Goal: Information Seeking & Learning: Learn about a topic

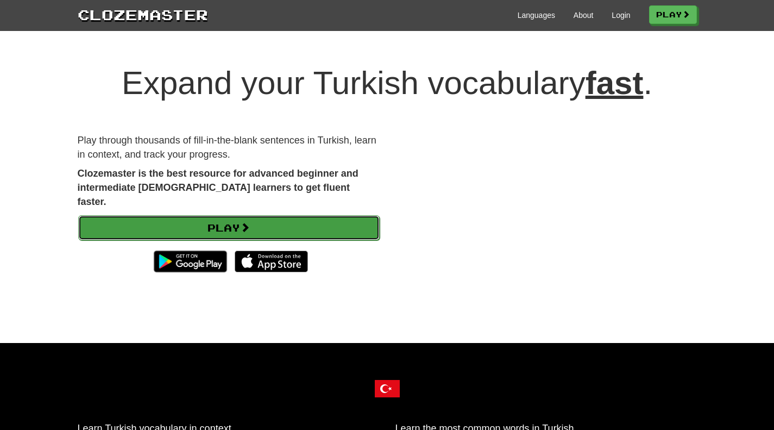
click at [257, 215] on link "Play" at bounding box center [228, 227] width 301 height 25
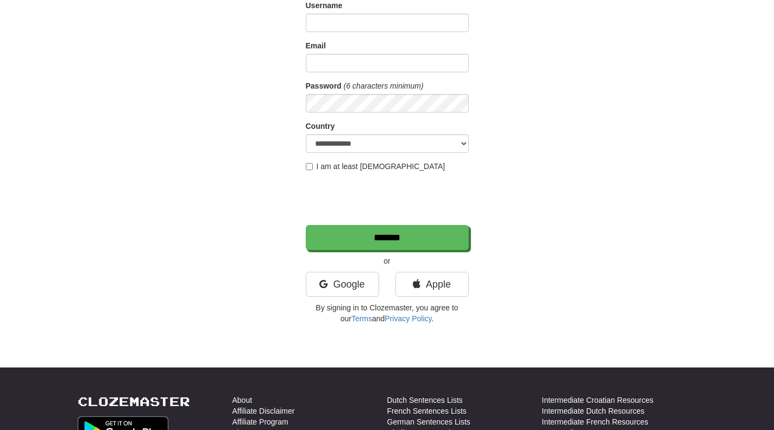
scroll to position [90, 0]
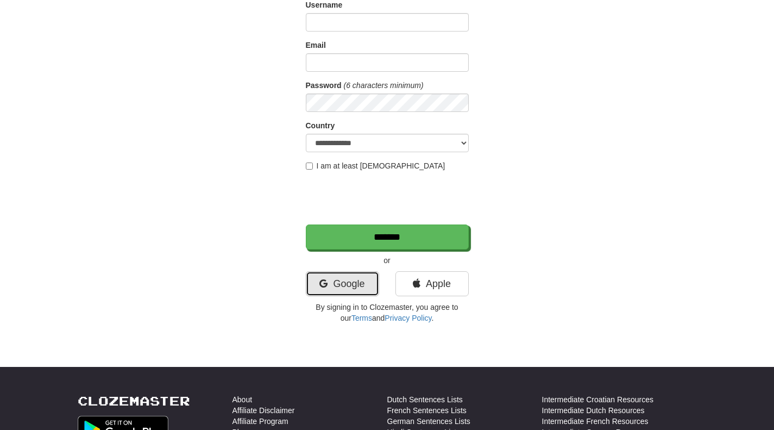
click at [361, 286] on link "Google" at bounding box center [342, 283] width 73 height 25
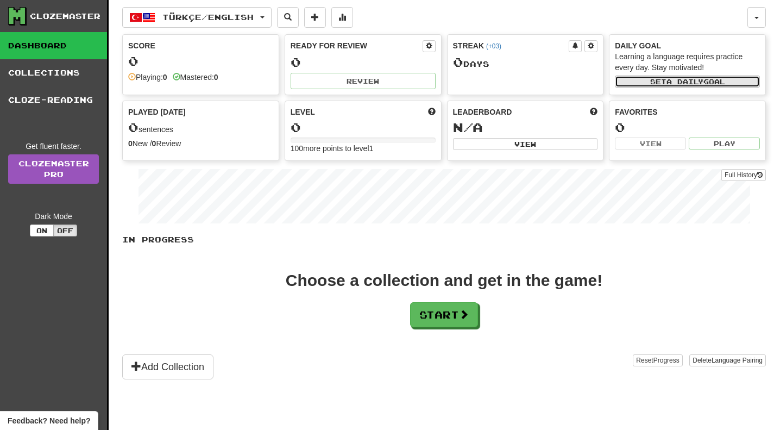
click at [679, 86] on button "Set a daily goal" at bounding box center [687, 81] width 145 height 12
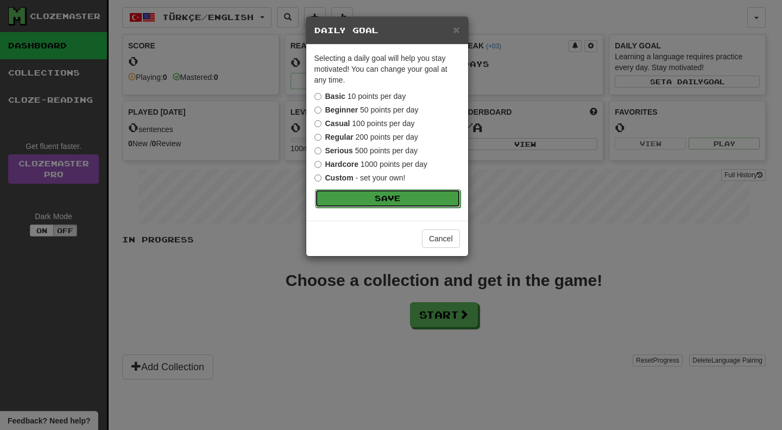
click at [343, 191] on button "Save" at bounding box center [388, 198] width 146 height 18
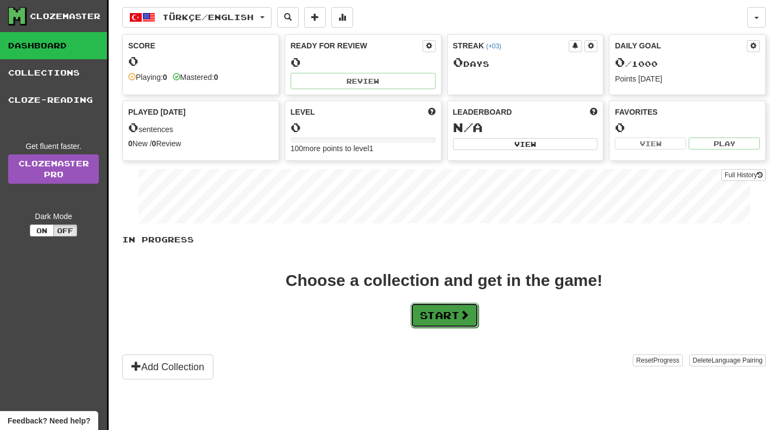
click at [421, 308] on button "Start" at bounding box center [445, 315] width 68 height 25
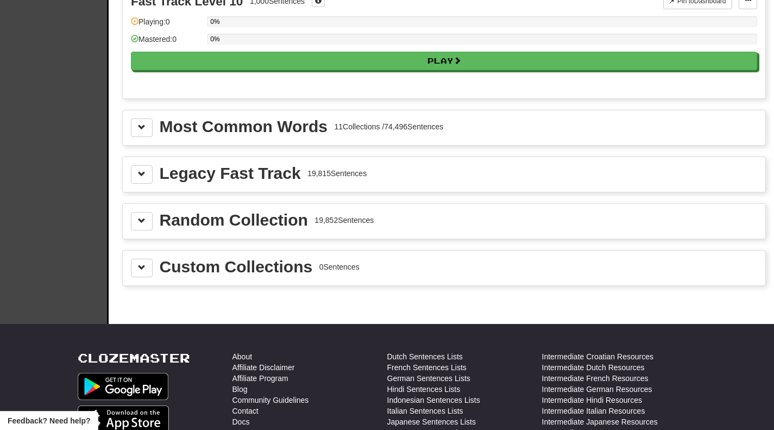
scroll to position [1132, 0]
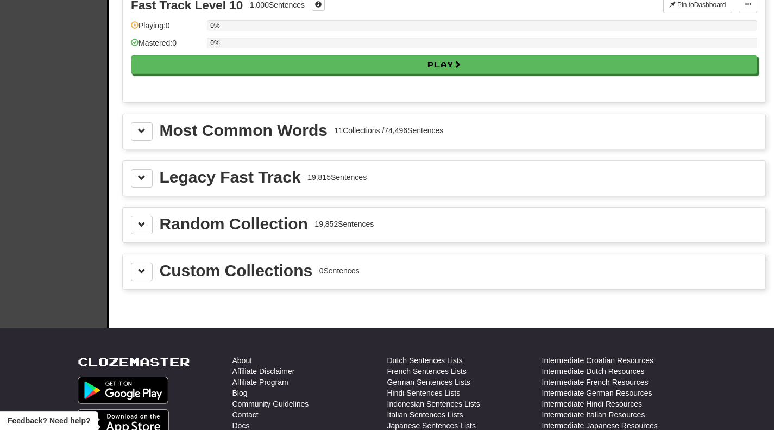
click at [264, 135] on div "Most Common Words" at bounding box center [244, 130] width 168 height 16
click at [147, 127] on button at bounding box center [142, 131] width 22 height 18
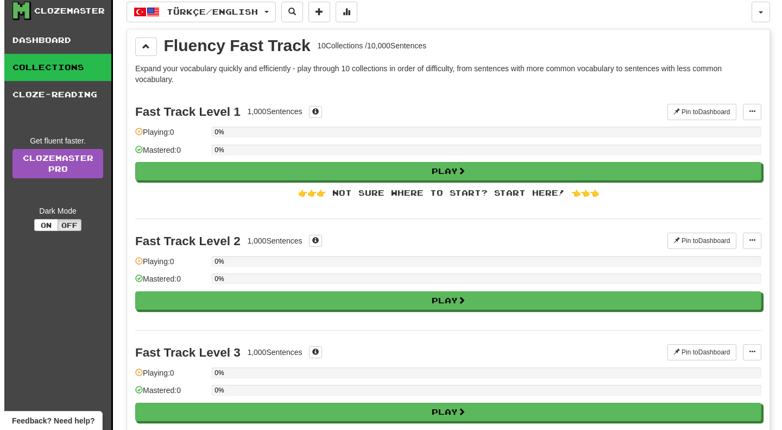
scroll to position [0, 0]
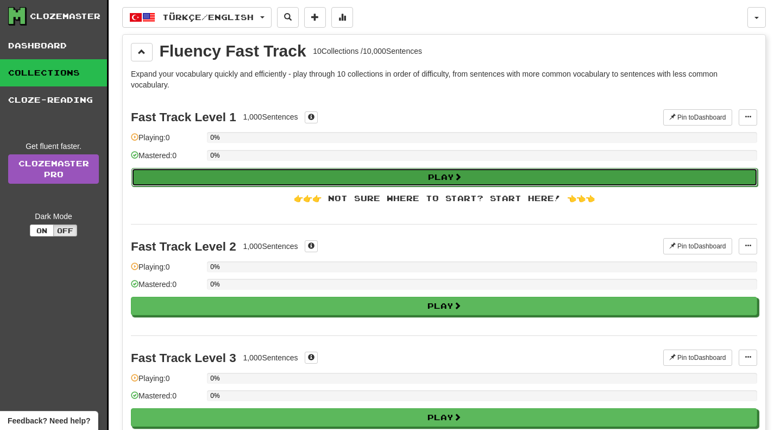
click at [206, 169] on button "Play" at bounding box center [444, 177] width 626 height 18
select select "**"
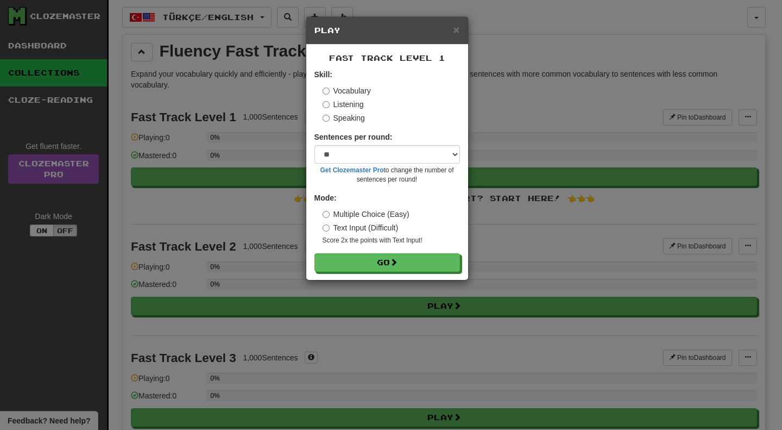
click at [331, 226] on label "Text Input (Difficult)" at bounding box center [361, 227] width 76 height 11
click at [363, 267] on button "Go" at bounding box center [388, 263] width 146 height 18
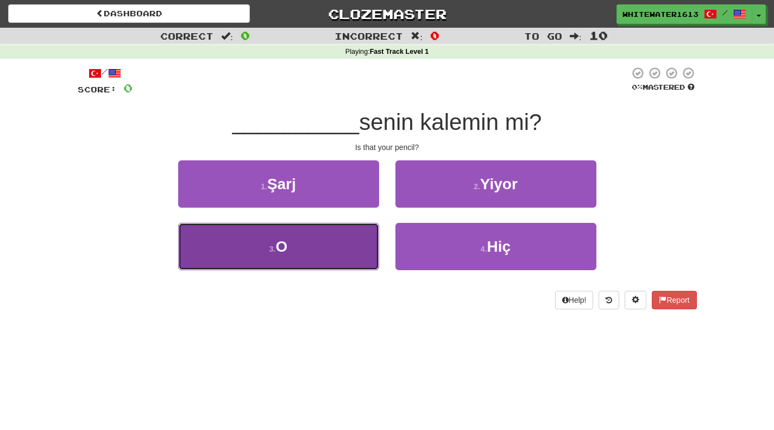
click at [349, 240] on button "3 . O" at bounding box center [278, 246] width 201 height 47
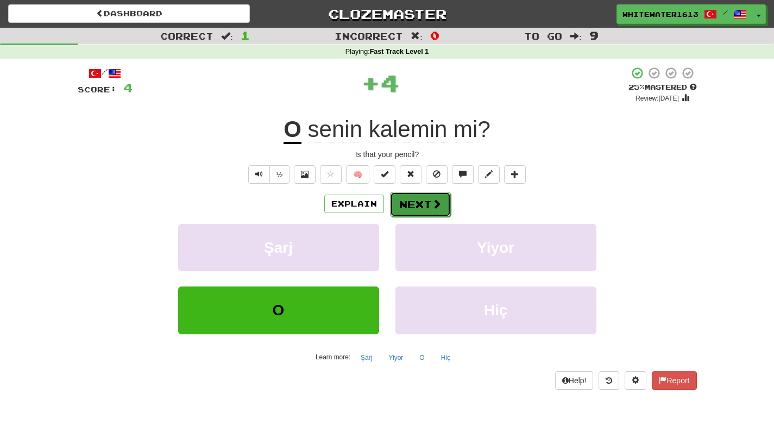
click at [413, 204] on button "Next" at bounding box center [420, 204] width 61 height 25
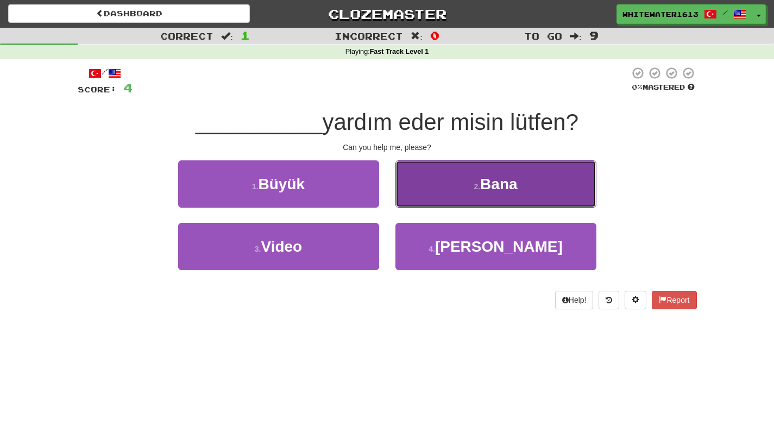
click at [450, 185] on button "2 . Bana" at bounding box center [495, 183] width 201 height 47
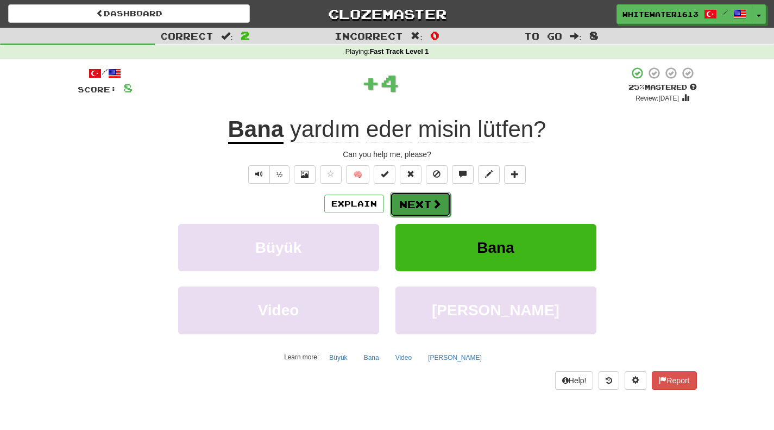
click at [435, 199] on span at bounding box center [437, 204] width 10 height 10
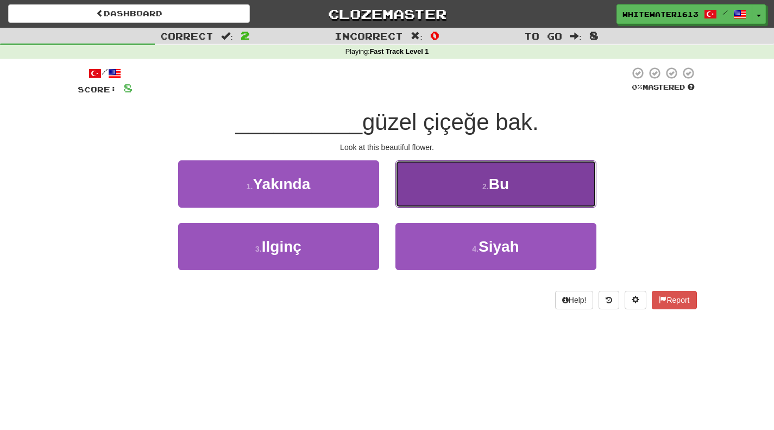
click at [452, 191] on button "2 . Bu" at bounding box center [495, 183] width 201 height 47
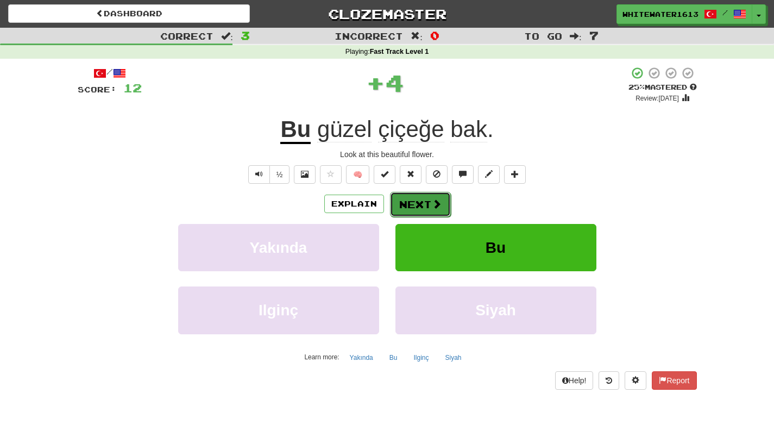
click at [432, 204] on span at bounding box center [437, 204] width 10 height 10
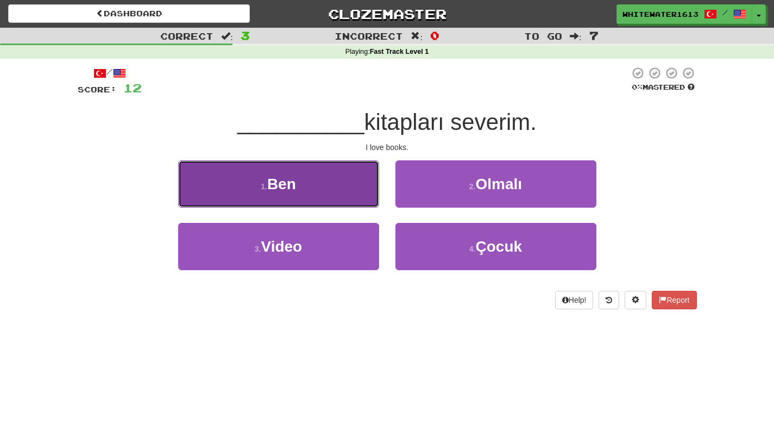
click at [363, 178] on button "1 . Ben" at bounding box center [278, 183] width 201 height 47
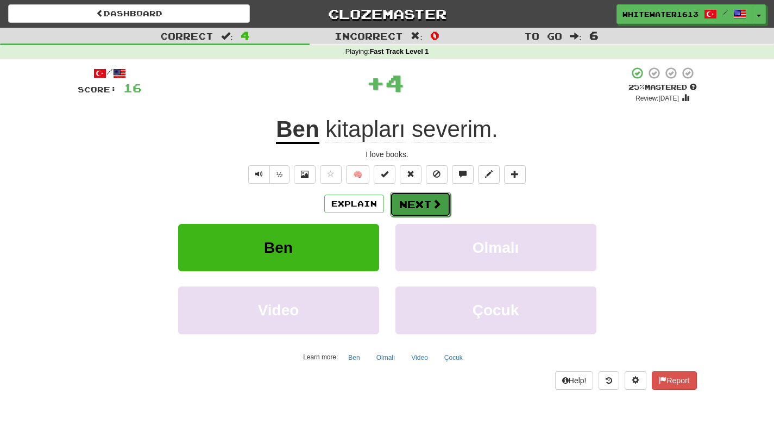
click at [404, 194] on button "Next" at bounding box center [420, 204] width 61 height 25
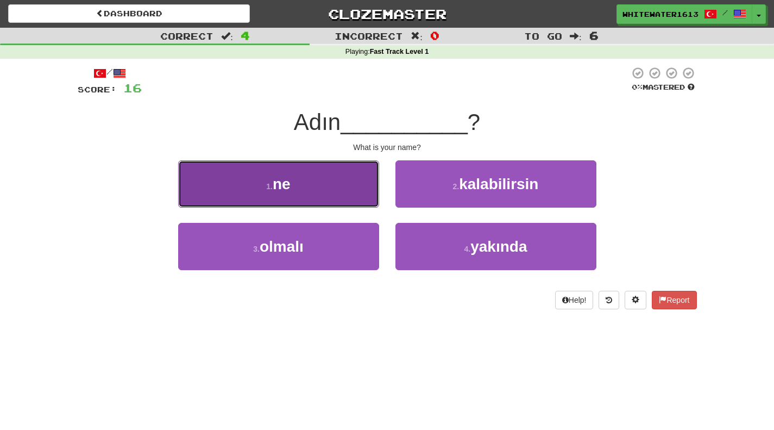
click at [339, 196] on button "1 . ne" at bounding box center [278, 183] width 201 height 47
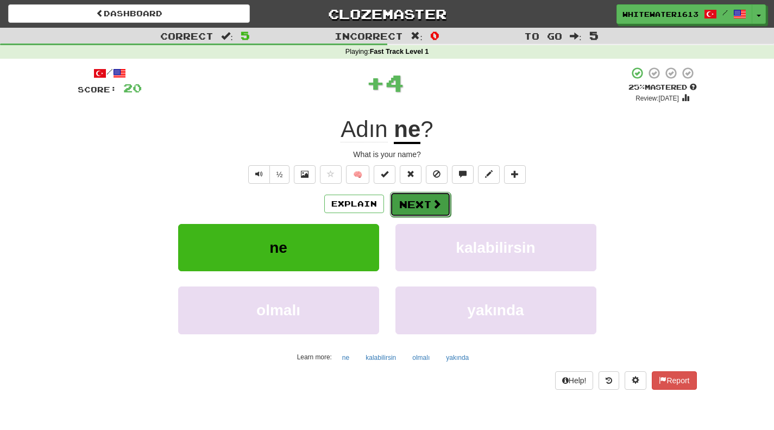
click at [395, 196] on button "Next" at bounding box center [420, 204] width 61 height 25
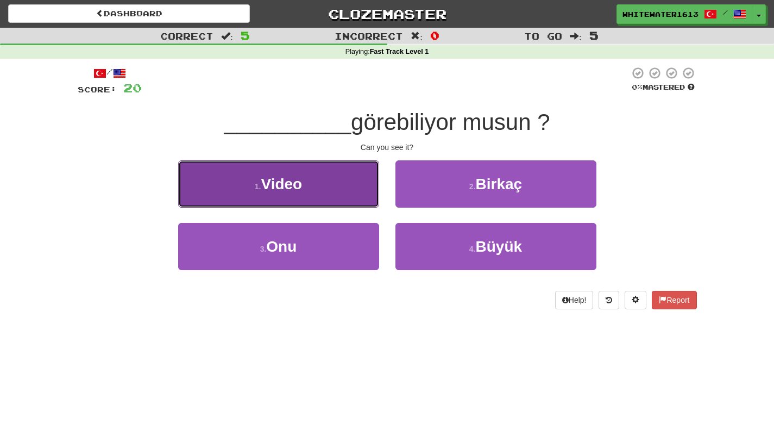
click at [345, 193] on button "1 . Video" at bounding box center [278, 183] width 201 height 47
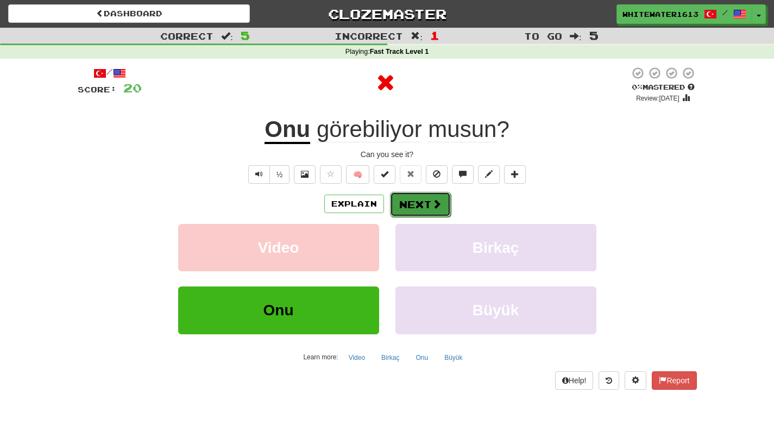
click at [412, 193] on button "Next" at bounding box center [420, 204] width 61 height 25
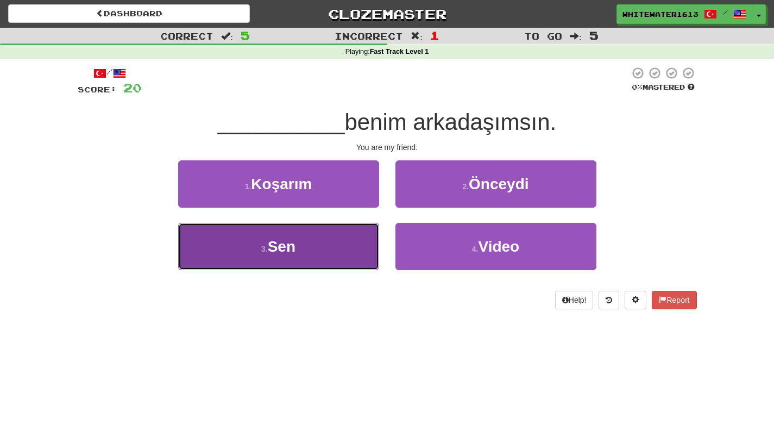
click at [358, 232] on button "3 . Sen" at bounding box center [278, 246] width 201 height 47
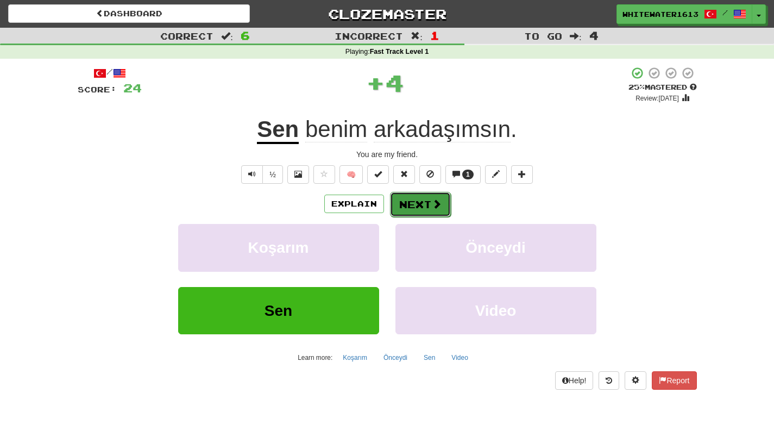
click at [411, 206] on button "Next" at bounding box center [420, 204] width 61 height 25
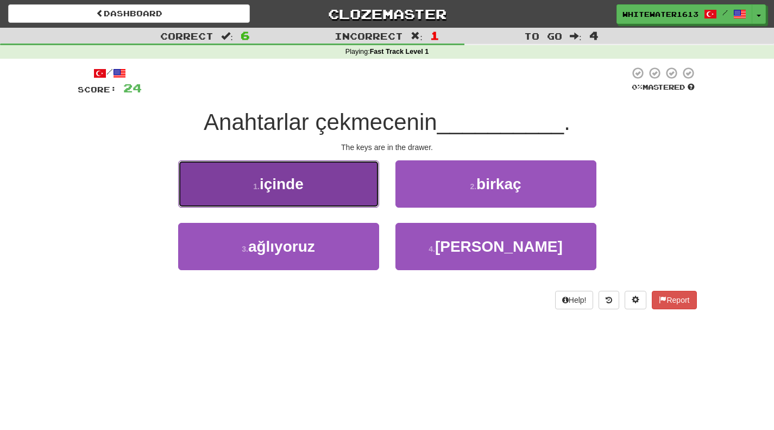
click at [307, 205] on button "1 . içinde" at bounding box center [278, 183] width 201 height 47
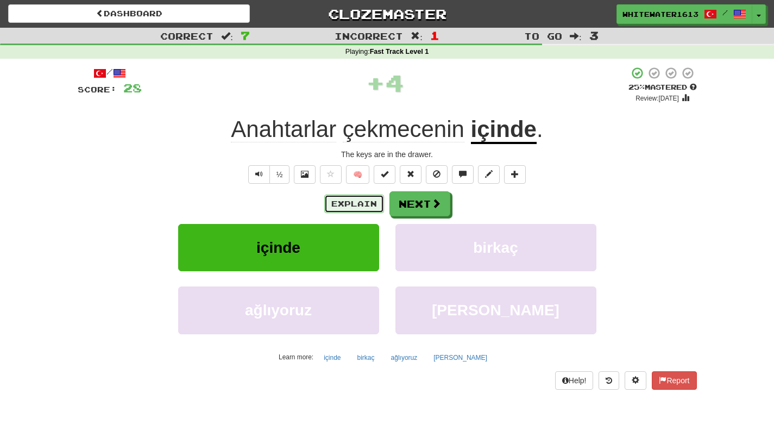
click at [355, 207] on button "Explain" at bounding box center [354, 203] width 60 height 18
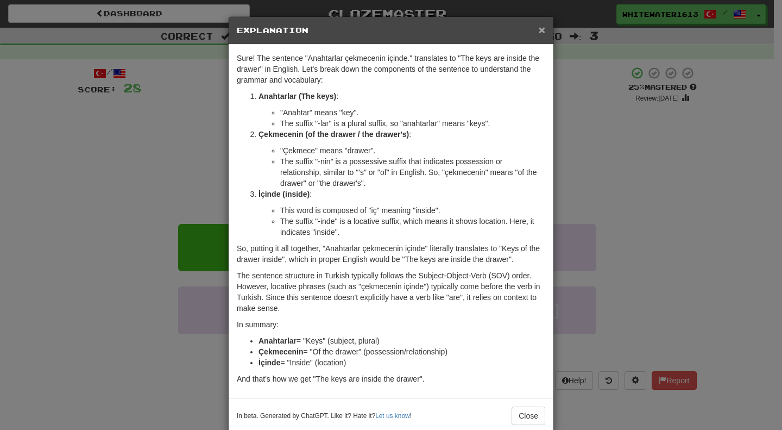
click at [539, 28] on span "×" at bounding box center [542, 29] width 7 height 12
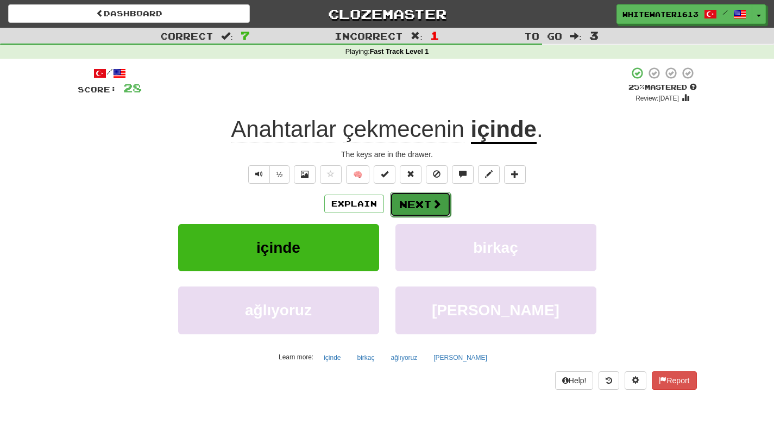
click at [426, 200] on button "Next" at bounding box center [420, 204] width 61 height 25
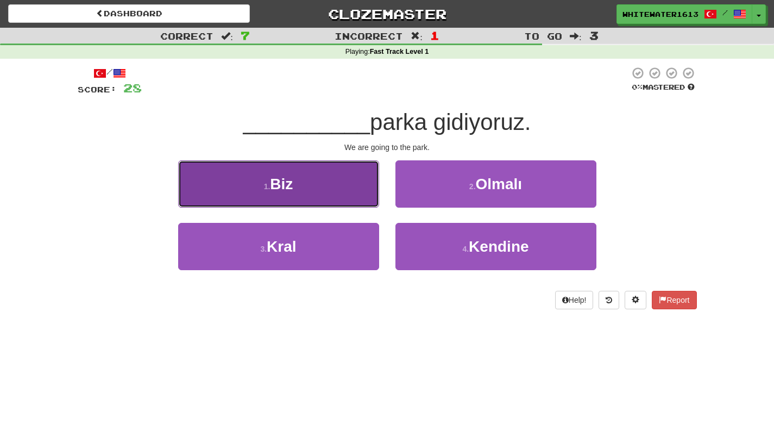
click at [343, 203] on button "1 . Biz" at bounding box center [278, 183] width 201 height 47
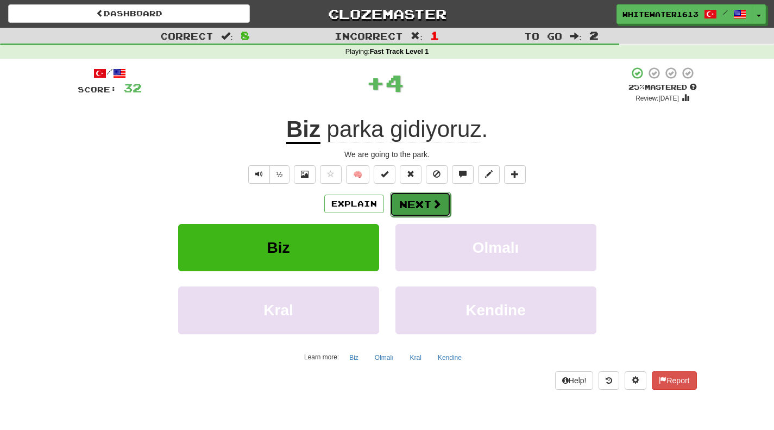
click at [415, 207] on button "Next" at bounding box center [420, 204] width 61 height 25
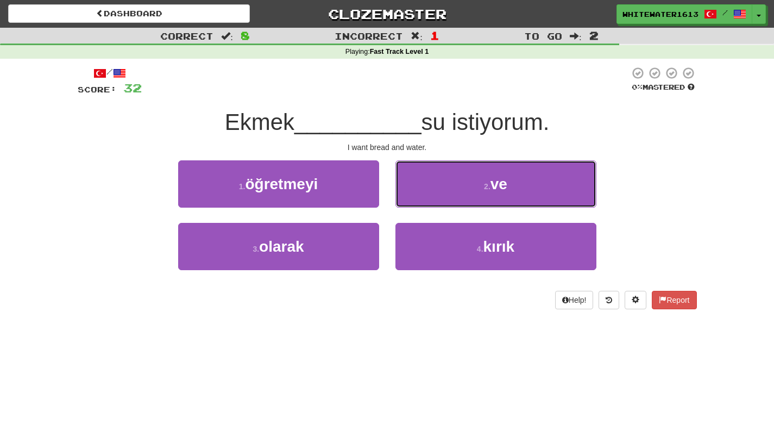
click at [415, 207] on button "2 . ve" at bounding box center [495, 183] width 201 height 47
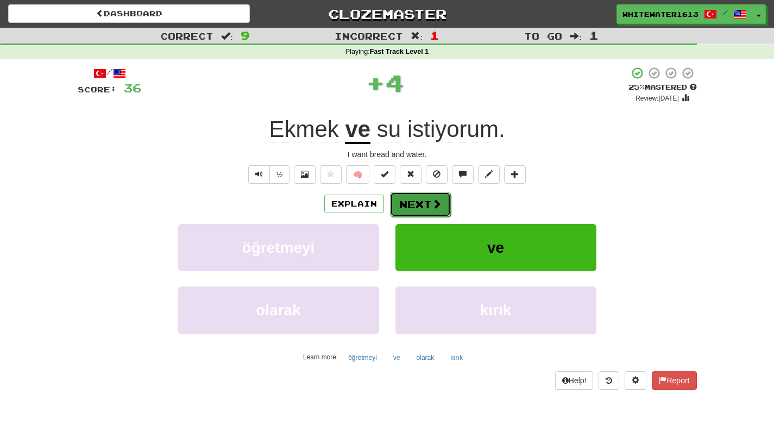
click at [412, 207] on button "Next" at bounding box center [420, 204] width 61 height 25
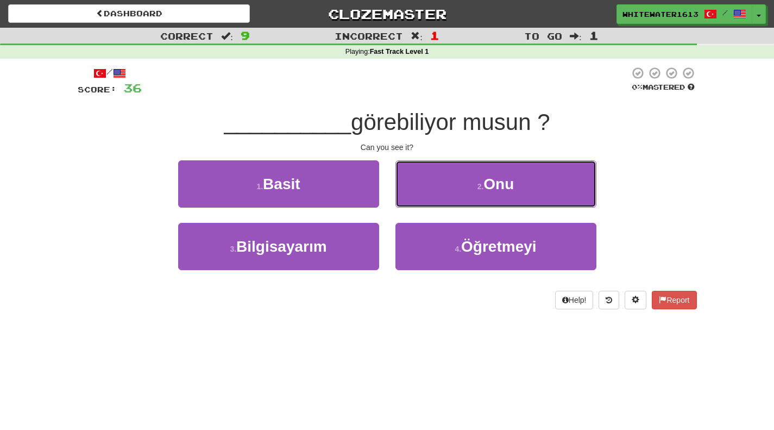
click at [412, 207] on button "2 . Onu" at bounding box center [495, 183] width 201 height 47
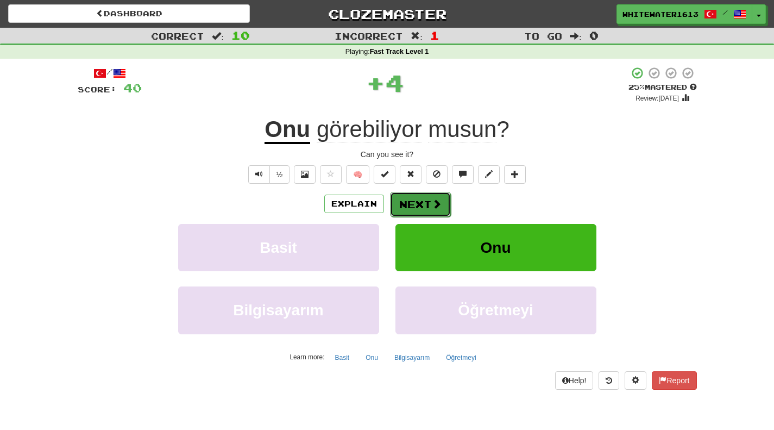
click at [414, 206] on button "Next" at bounding box center [420, 204] width 61 height 25
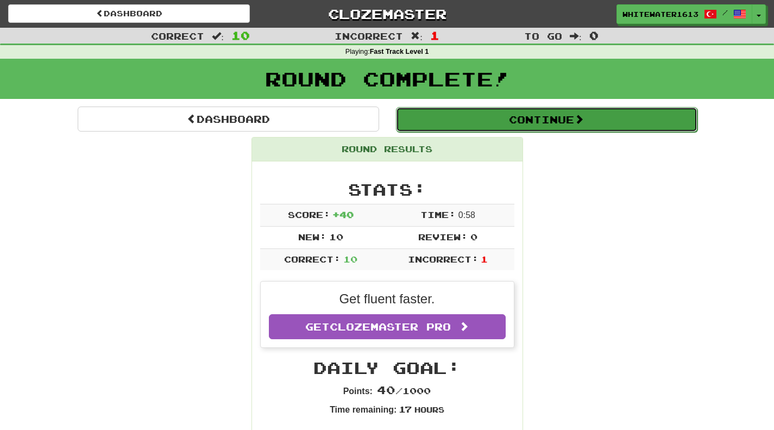
click at [476, 112] on button "Continue" at bounding box center [546, 119] width 301 height 25
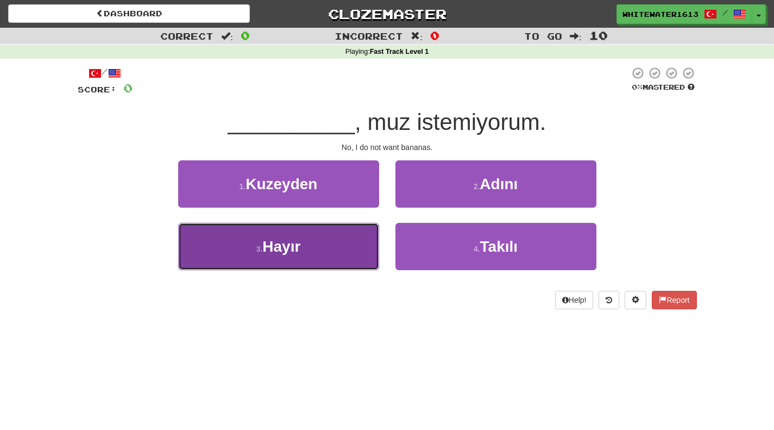
click at [342, 256] on button "3 . Hayır" at bounding box center [278, 246] width 201 height 47
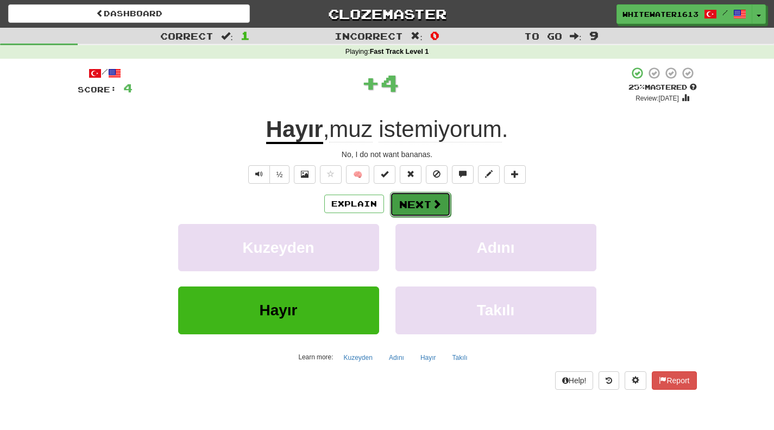
click at [419, 204] on button "Next" at bounding box center [420, 204] width 61 height 25
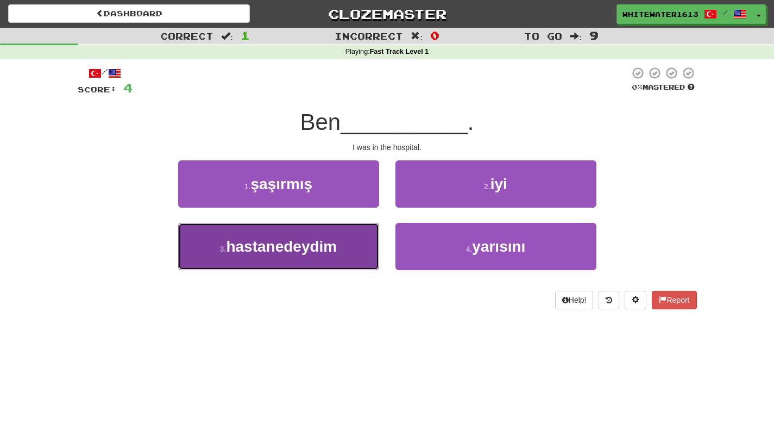
click at [348, 243] on button "3 . hastanedeydim" at bounding box center [278, 246] width 201 height 47
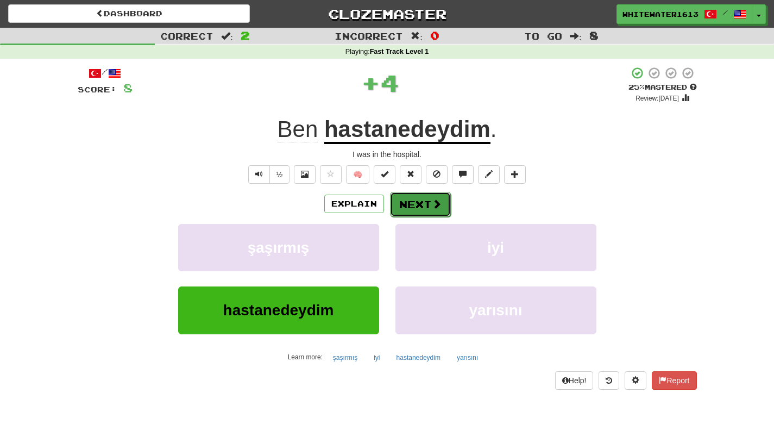
click at [429, 198] on button "Next" at bounding box center [420, 204] width 61 height 25
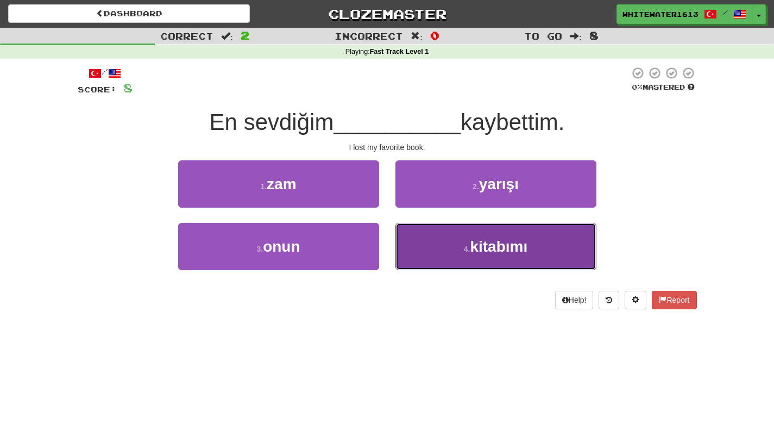
click at [470, 231] on button "4 . kitabımı" at bounding box center [495, 246] width 201 height 47
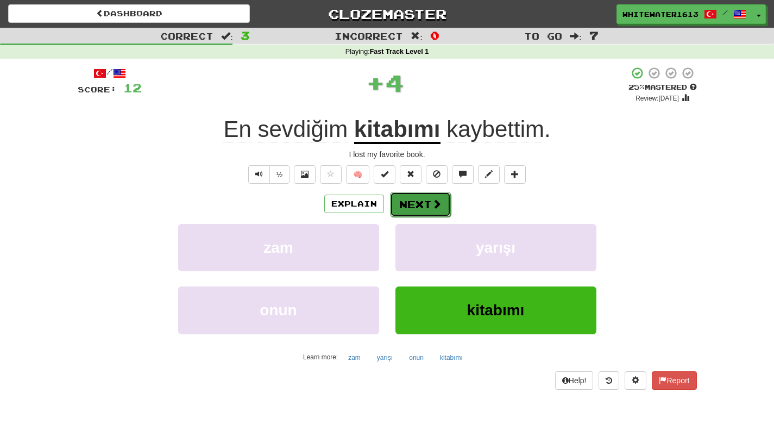
click at [414, 204] on button "Next" at bounding box center [420, 204] width 61 height 25
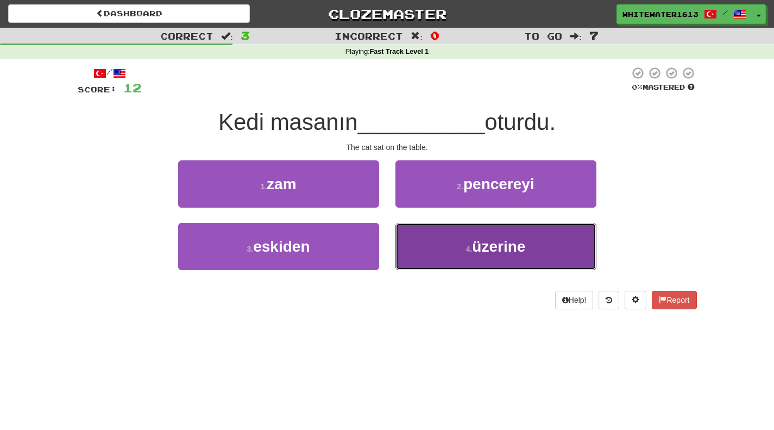
click at [513, 244] on span "üzerine" at bounding box center [498, 246] width 53 height 17
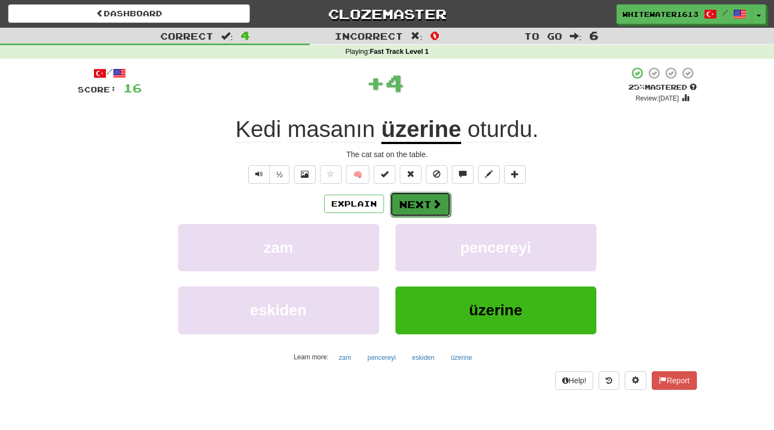
click at [425, 194] on button "Next" at bounding box center [420, 204] width 61 height 25
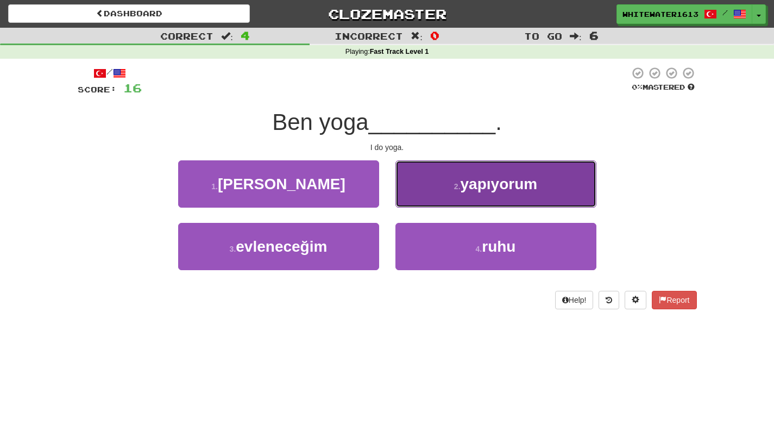
click at [531, 183] on span "yapıyorum" at bounding box center [499, 183] width 77 height 17
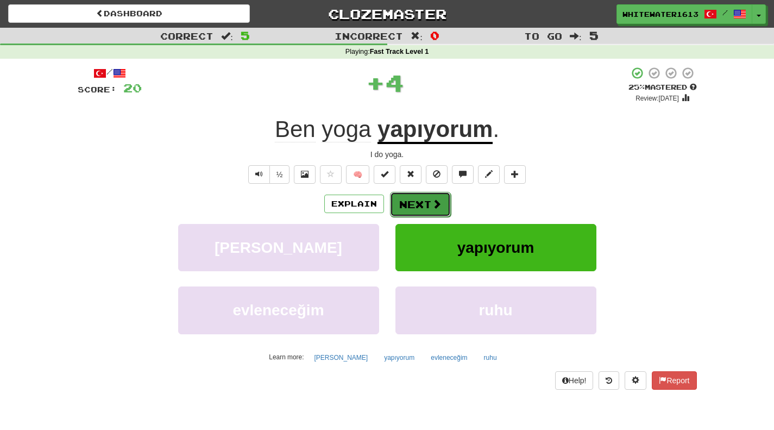
click at [441, 202] on button "Next" at bounding box center [420, 204] width 61 height 25
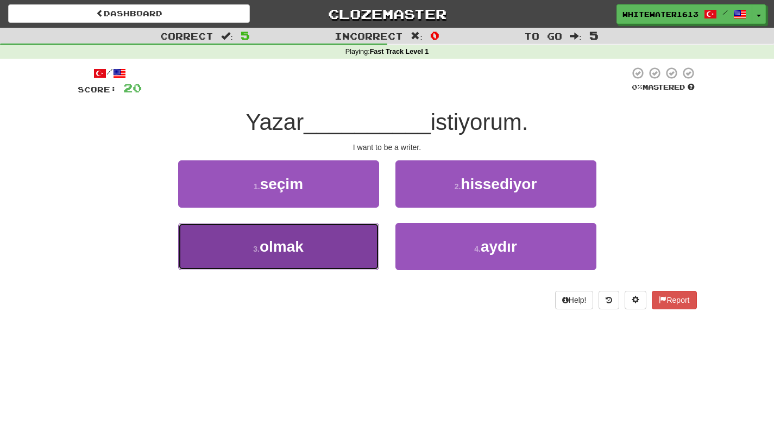
click at [355, 259] on button "3 . olmak" at bounding box center [278, 246] width 201 height 47
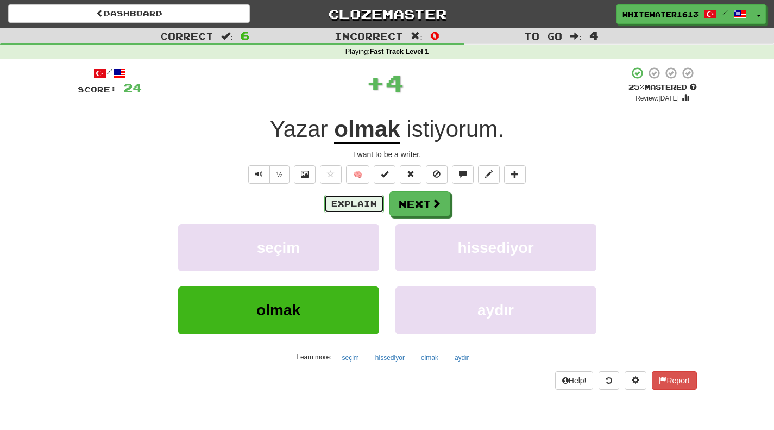
click at [355, 203] on button "Explain" at bounding box center [354, 203] width 60 height 18
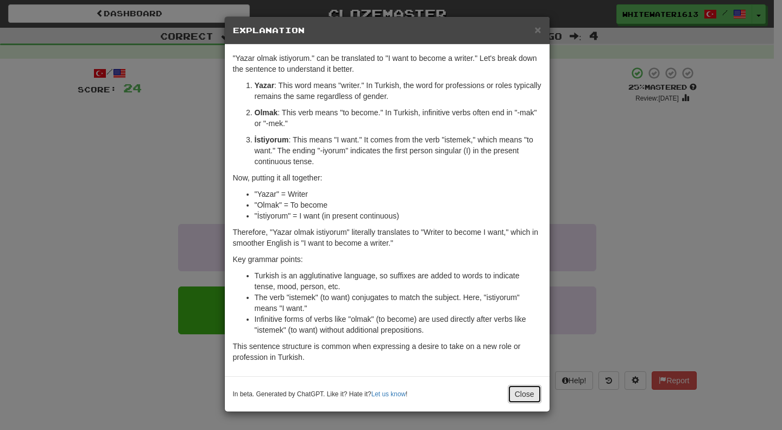
click at [519, 392] on button "Close" at bounding box center [525, 394] width 34 height 18
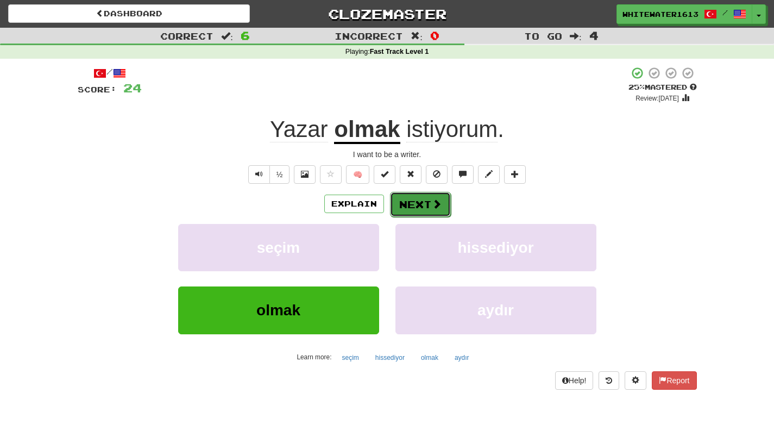
click at [437, 197] on button "Next" at bounding box center [420, 204] width 61 height 25
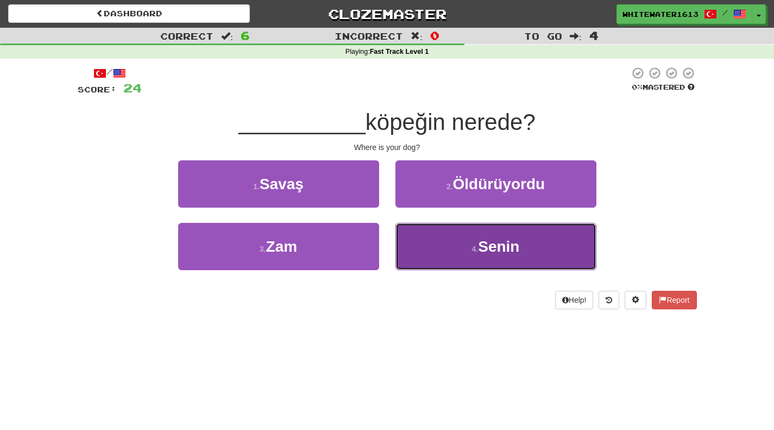
click at [462, 252] on button "4 . Senin" at bounding box center [495, 246] width 201 height 47
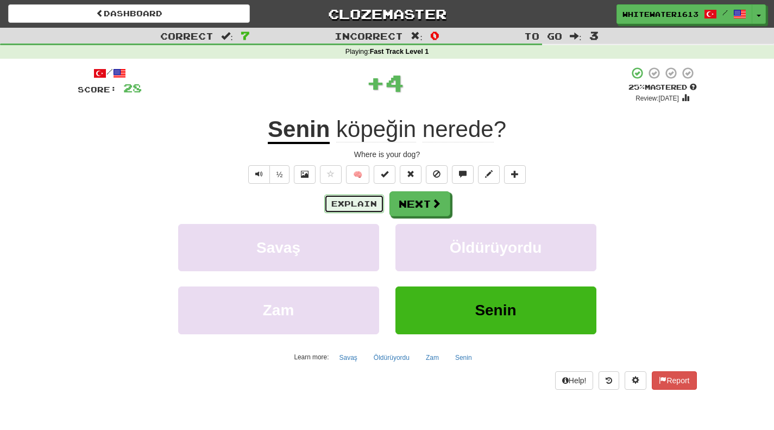
click at [366, 204] on button "Explain" at bounding box center [354, 203] width 60 height 18
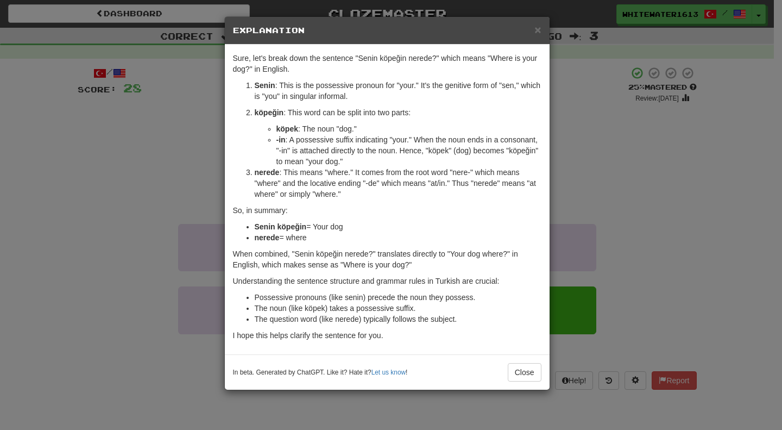
click at [585, 152] on div "× Explanation Sure, let's break down the sentence "Senin köpeğin nerede?" which…" at bounding box center [391, 215] width 782 height 430
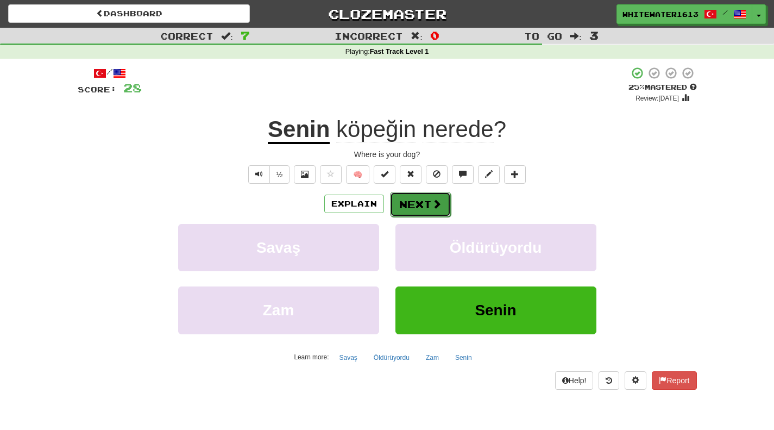
click at [444, 205] on button "Next" at bounding box center [420, 204] width 61 height 25
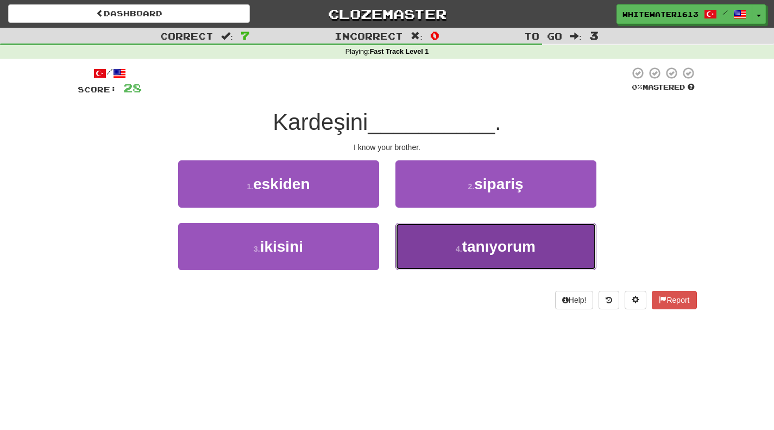
click at [482, 240] on span "tanıyorum" at bounding box center [498, 246] width 73 height 17
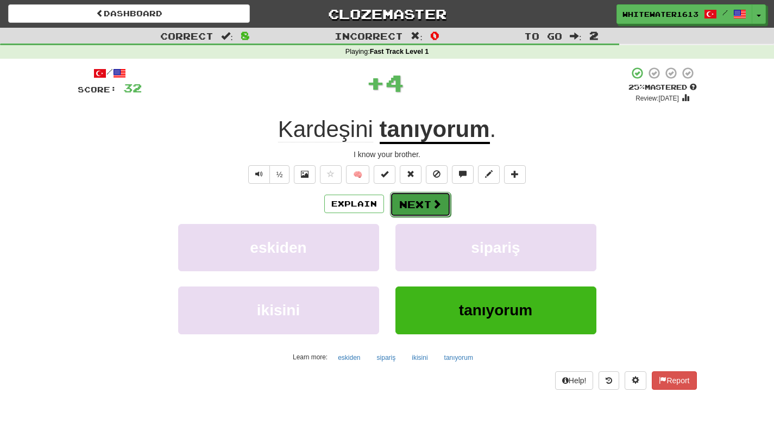
click at [432, 200] on span at bounding box center [437, 204] width 10 height 10
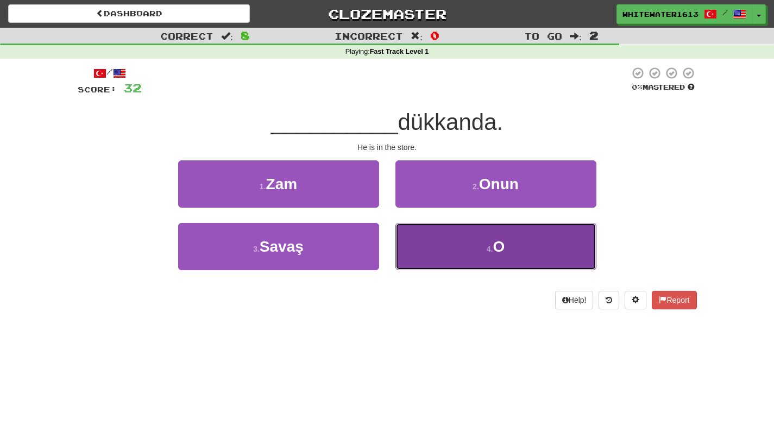
click at [504, 245] on span "O" at bounding box center [499, 246] width 12 height 17
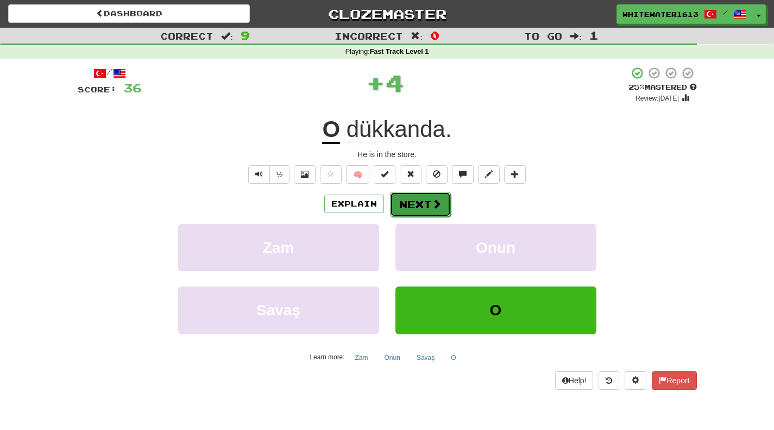
click at [436, 206] on span at bounding box center [437, 204] width 10 height 10
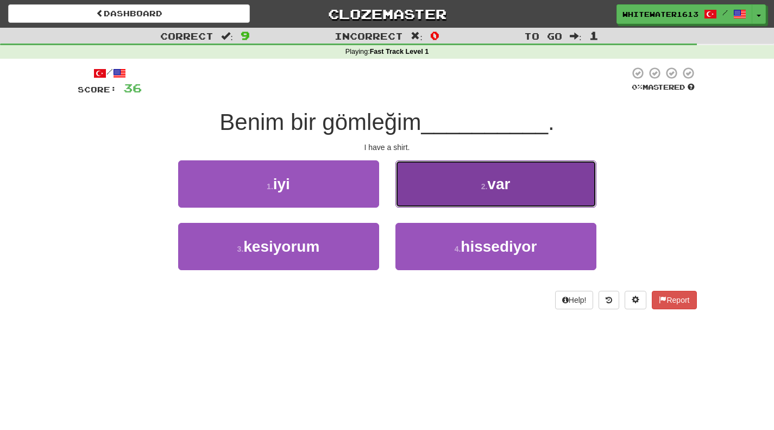
click at [527, 181] on button "2 . var" at bounding box center [495, 183] width 201 height 47
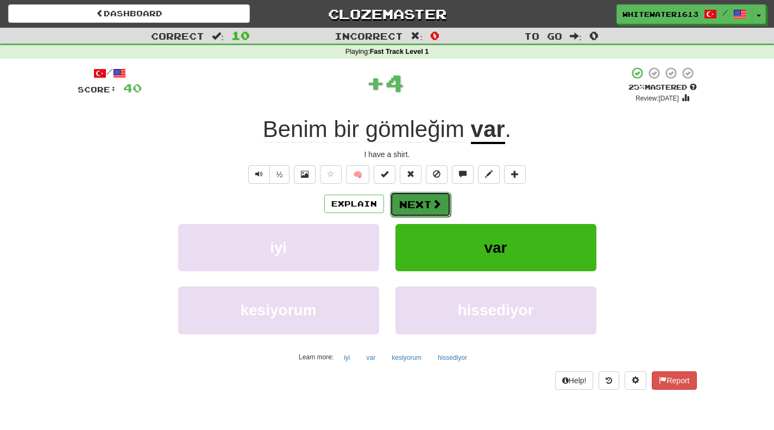
click at [445, 199] on button "Next" at bounding box center [420, 204] width 61 height 25
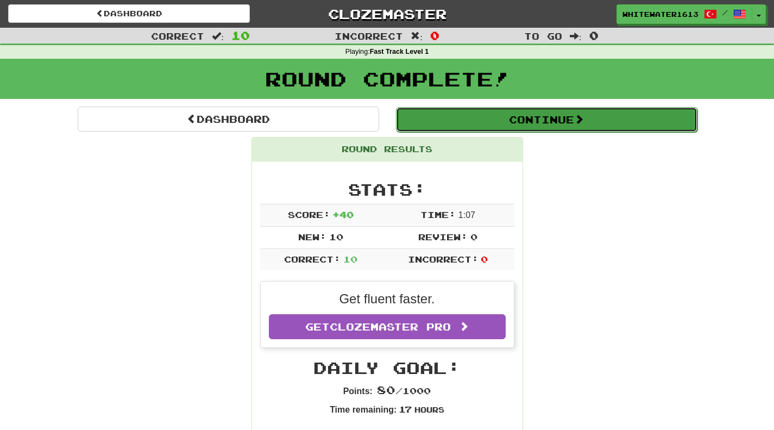
click at [582, 124] on span at bounding box center [579, 119] width 10 height 10
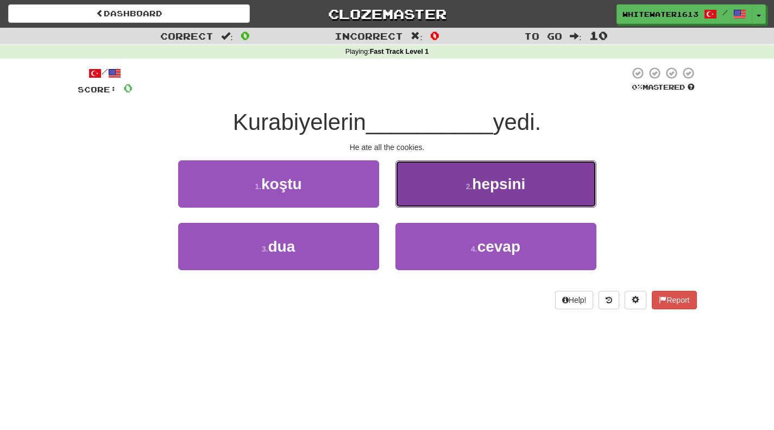
click at [543, 197] on button "2 . hepsini" at bounding box center [495, 183] width 201 height 47
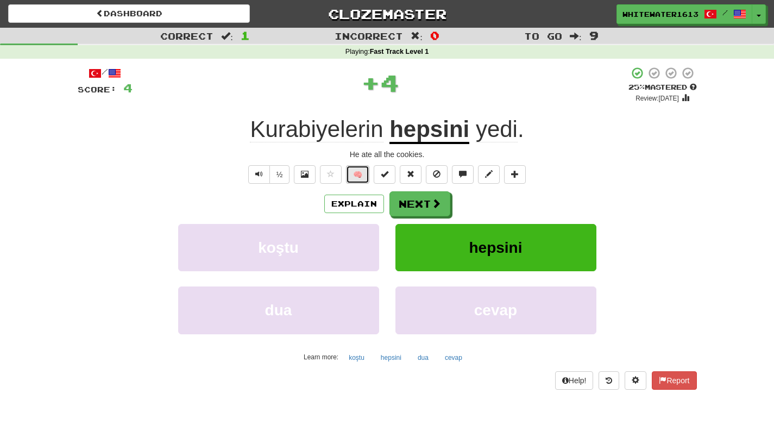
click at [362, 182] on button "🧠" at bounding box center [357, 174] width 23 height 18
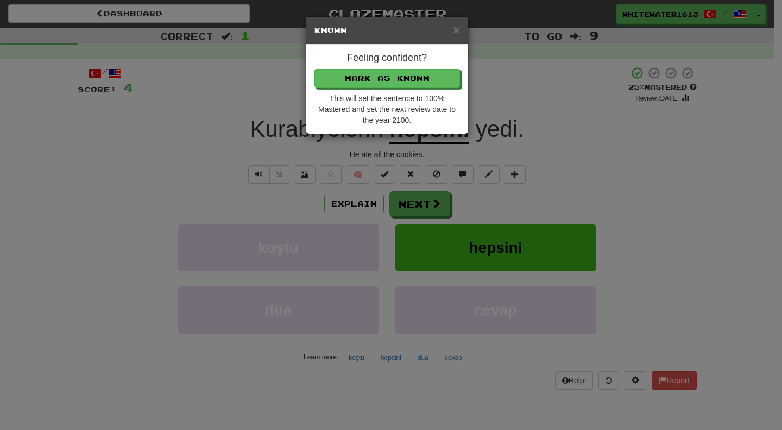
click at [361, 207] on div "× Known Feeling confident? Mark as Known This will set the sentence to 100% Mas…" at bounding box center [391, 215] width 782 height 430
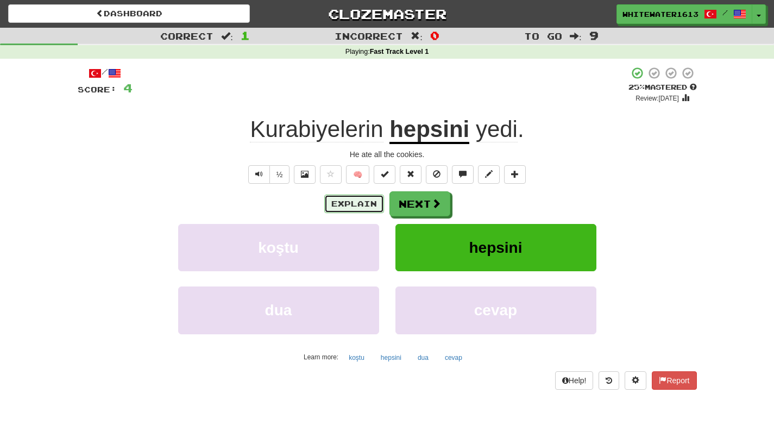
click at [367, 203] on button "Explain" at bounding box center [354, 203] width 60 height 18
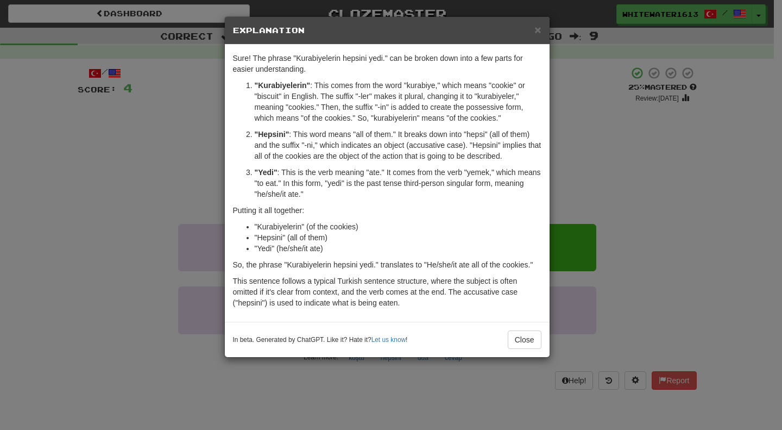
click at [577, 95] on div "× Explanation Sure! The phrase "Kurabiyelerin hepsini yedi." can be broken down…" at bounding box center [391, 215] width 782 height 430
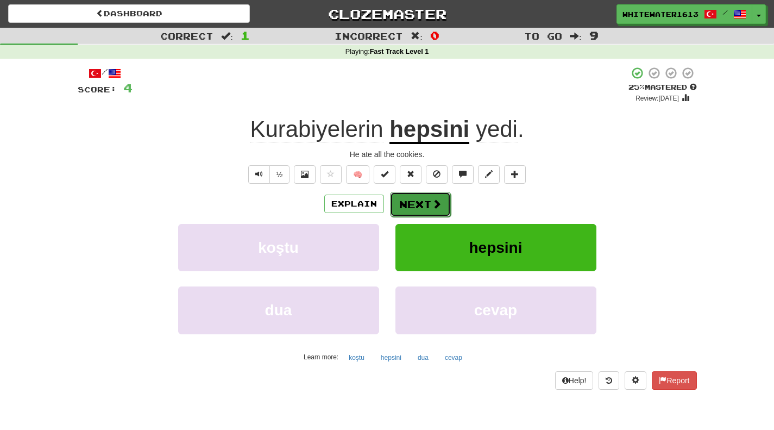
click at [439, 213] on button "Next" at bounding box center [420, 204] width 61 height 25
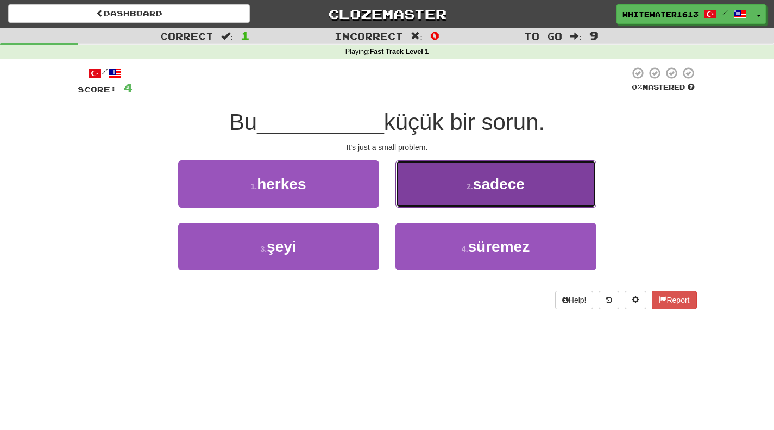
click at [482, 191] on span "sadece" at bounding box center [499, 183] width 52 height 17
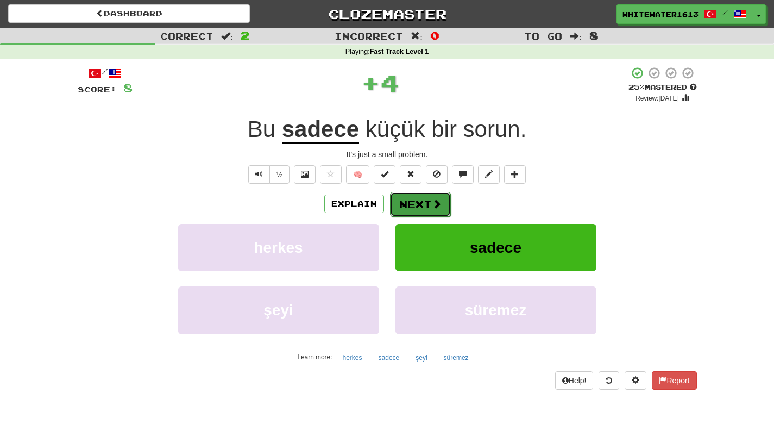
click at [439, 202] on span at bounding box center [437, 204] width 10 height 10
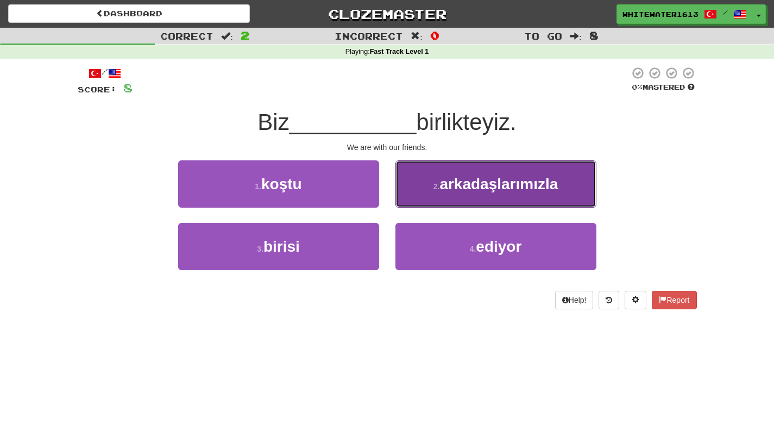
click at [498, 189] on span "arkadaşlarımızla" at bounding box center [498, 183] width 118 height 17
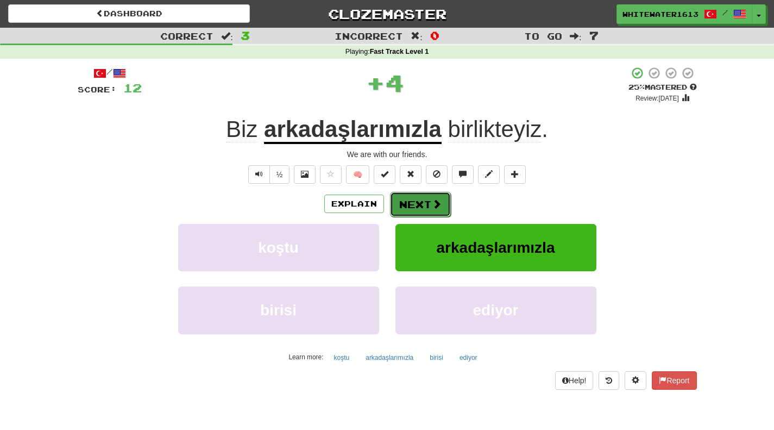
click at [439, 206] on span at bounding box center [437, 204] width 10 height 10
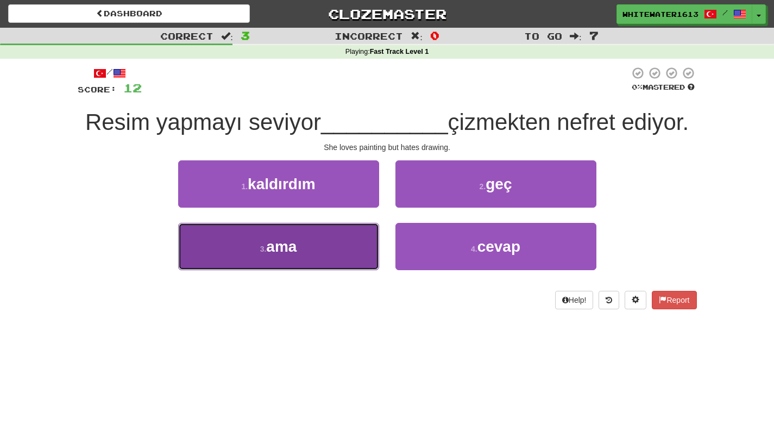
click at [357, 255] on button "3 . ama" at bounding box center [278, 246] width 201 height 47
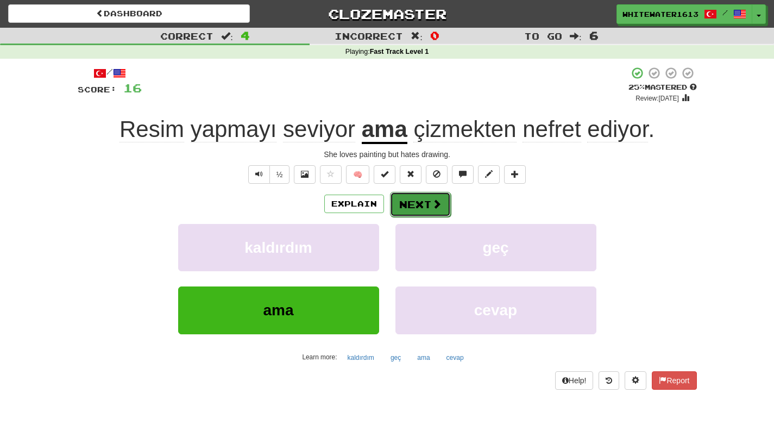
click at [433, 200] on span at bounding box center [437, 204] width 10 height 10
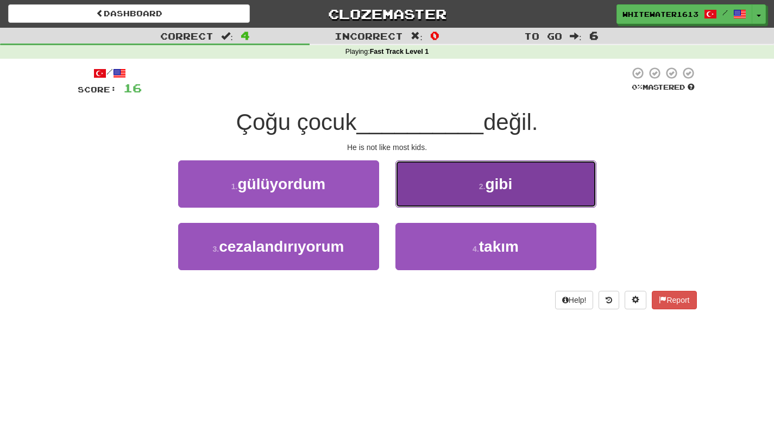
click at [520, 205] on button "2 . gibi" at bounding box center [495, 183] width 201 height 47
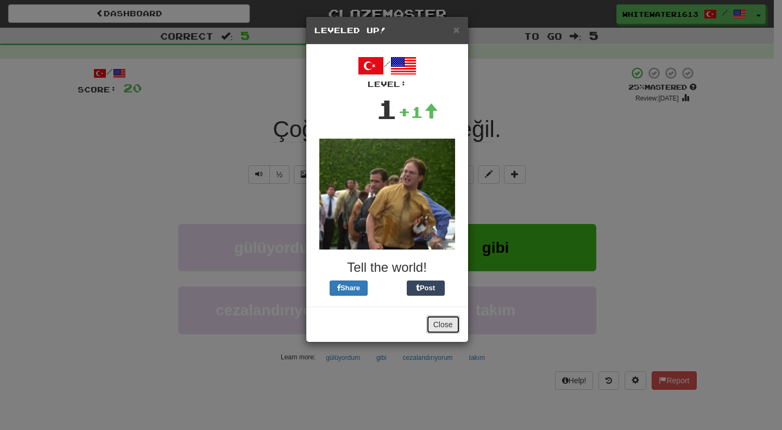
click at [446, 330] on button "Close" at bounding box center [443, 324] width 34 height 18
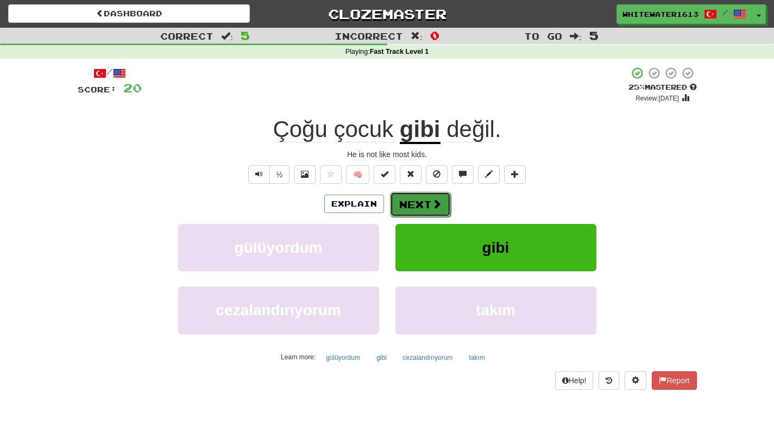
click at [445, 202] on button "Next" at bounding box center [420, 204] width 61 height 25
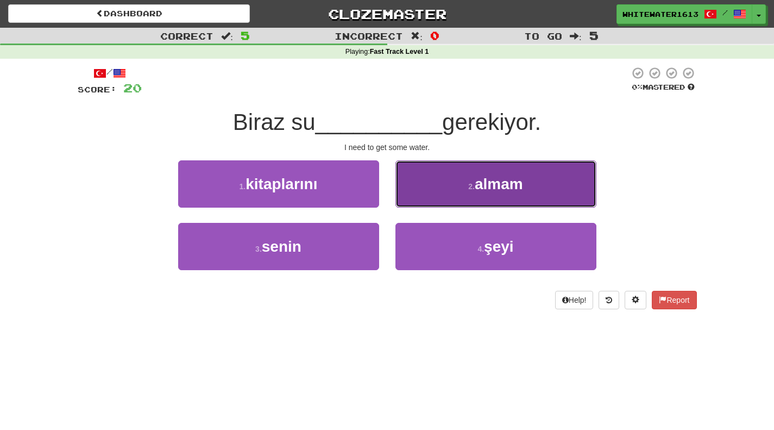
click at [487, 205] on button "2 . almam" at bounding box center [495, 183] width 201 height 47
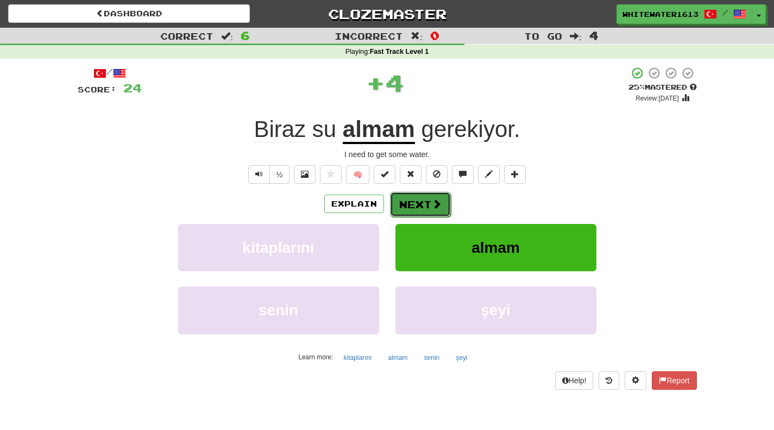
click at [439, 206] on span at bounding box center [437, 204] width 10 height 10
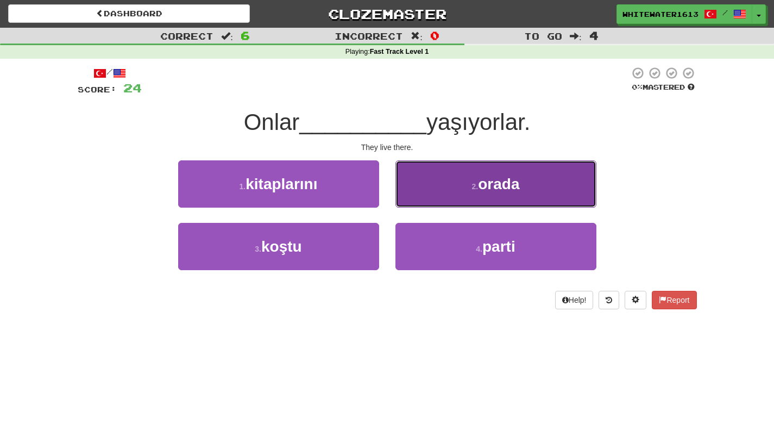
click at [487, 196] on button "2 . orada" at bounding box center [495, 183] width 201 height 47
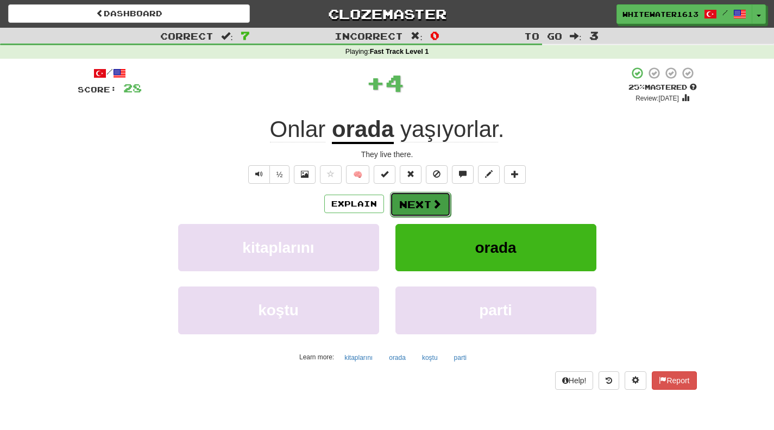
click at [439, 207] on span at bounding box center [437, 204] width 10 height 10
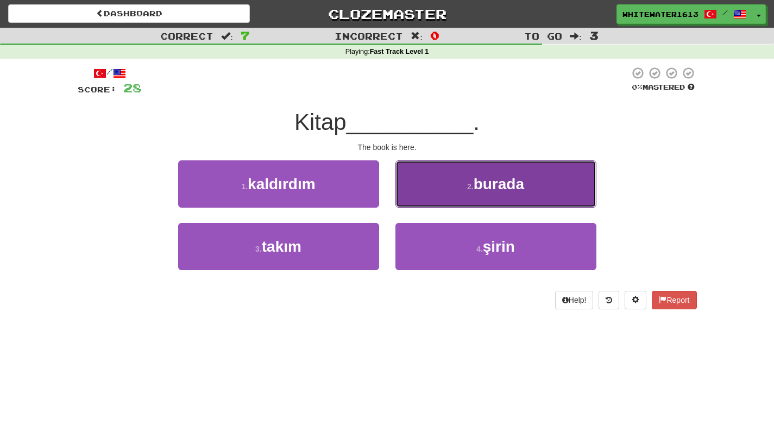
click at [495, 184] on span "burada" at bounding box center [499, 183] width 51 height 17
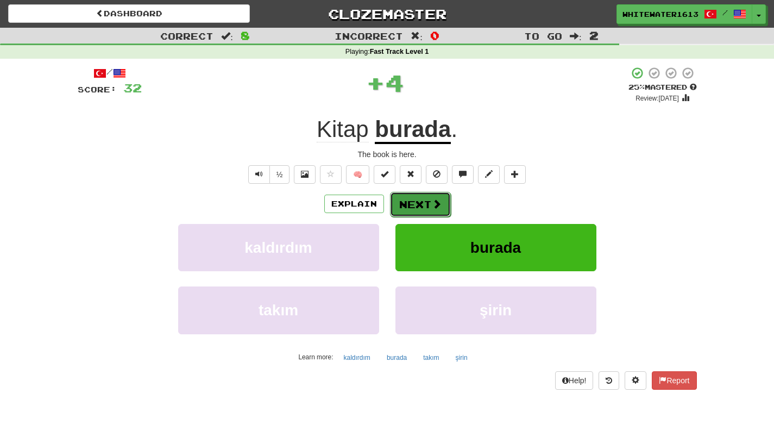
click at [443, 209] on button "Next" at bounding box center [420, 204] width 61 height 25
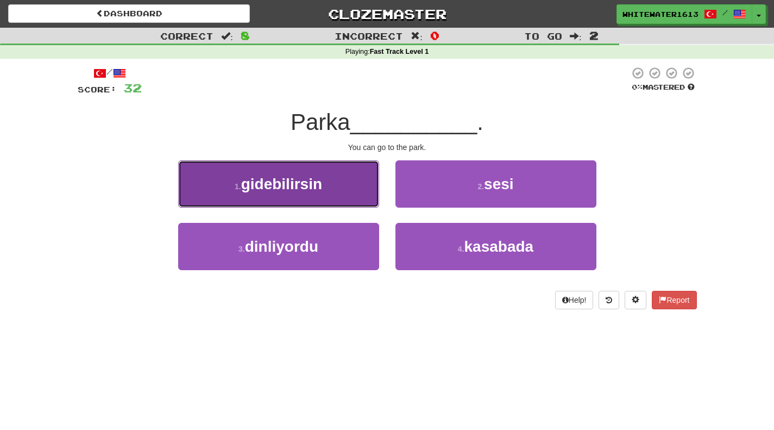
click at [360, 203] on button "1 . gidebilirsin" at bounding box center [278, 183] width 201 height 47
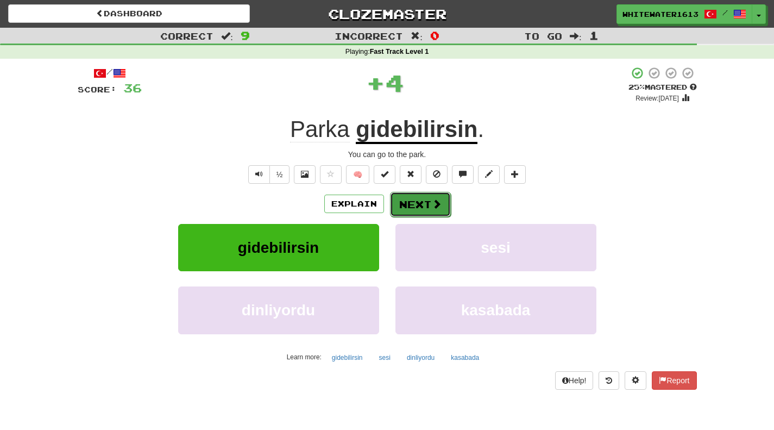
click at [431, 213] on button "Next" at bounding box center [420, 204] width 61 height 25
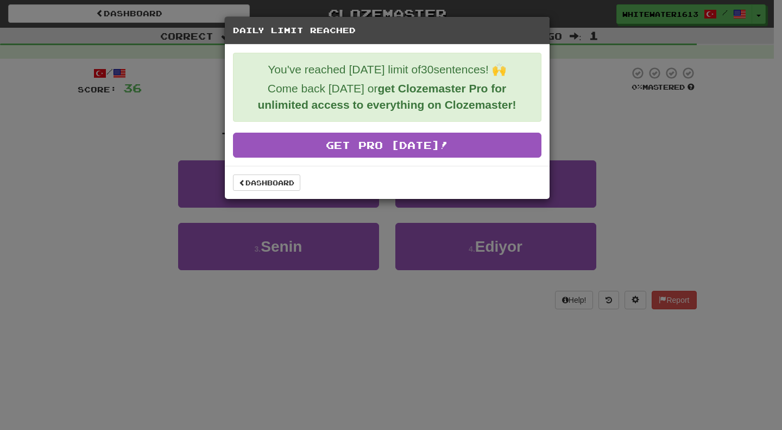
click at [606, 118] on div "Daily Limit Reached You've reached today's limit of 30 sentences! 🙌 Come back t…" at bounding box center [391, 215] width 782 height 430
click at [607, 142] on div "Daily Limit Reached You've reached today's limit of 30 sentences! 🙌 Come back t…" at bounding box center [391, 215] width 782 height 430
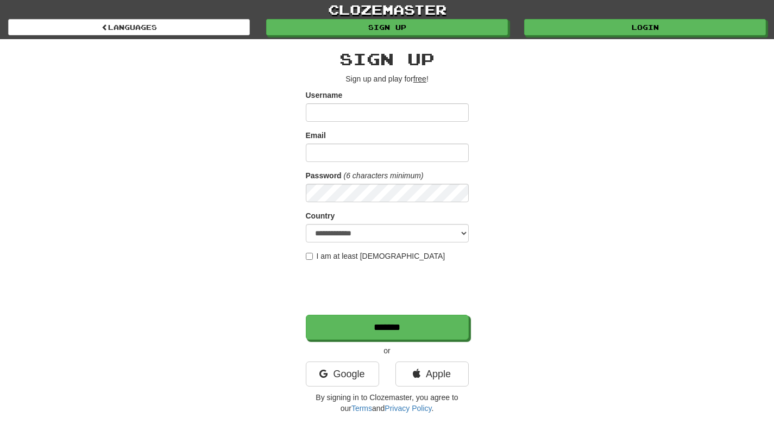
scroll to position [89, 0]
